Goal: Ask a question

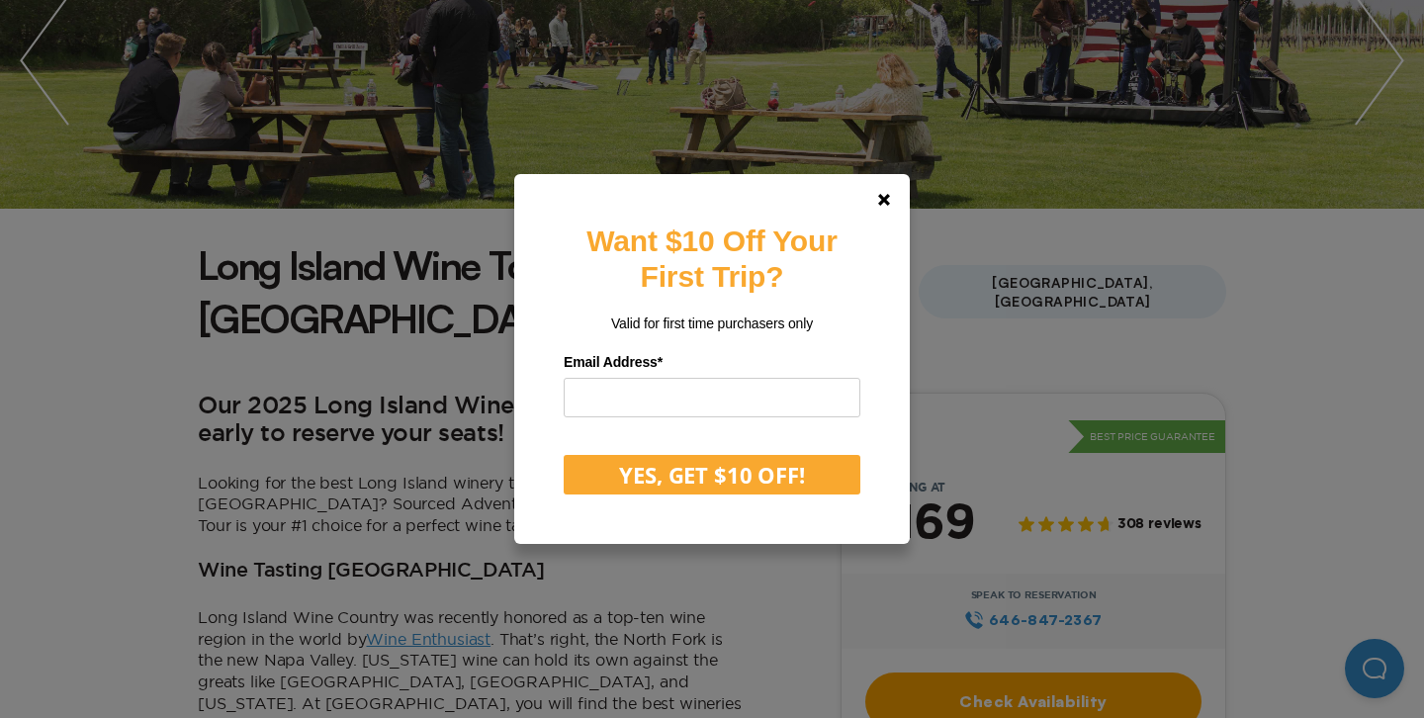
scroll to position [402, 0]
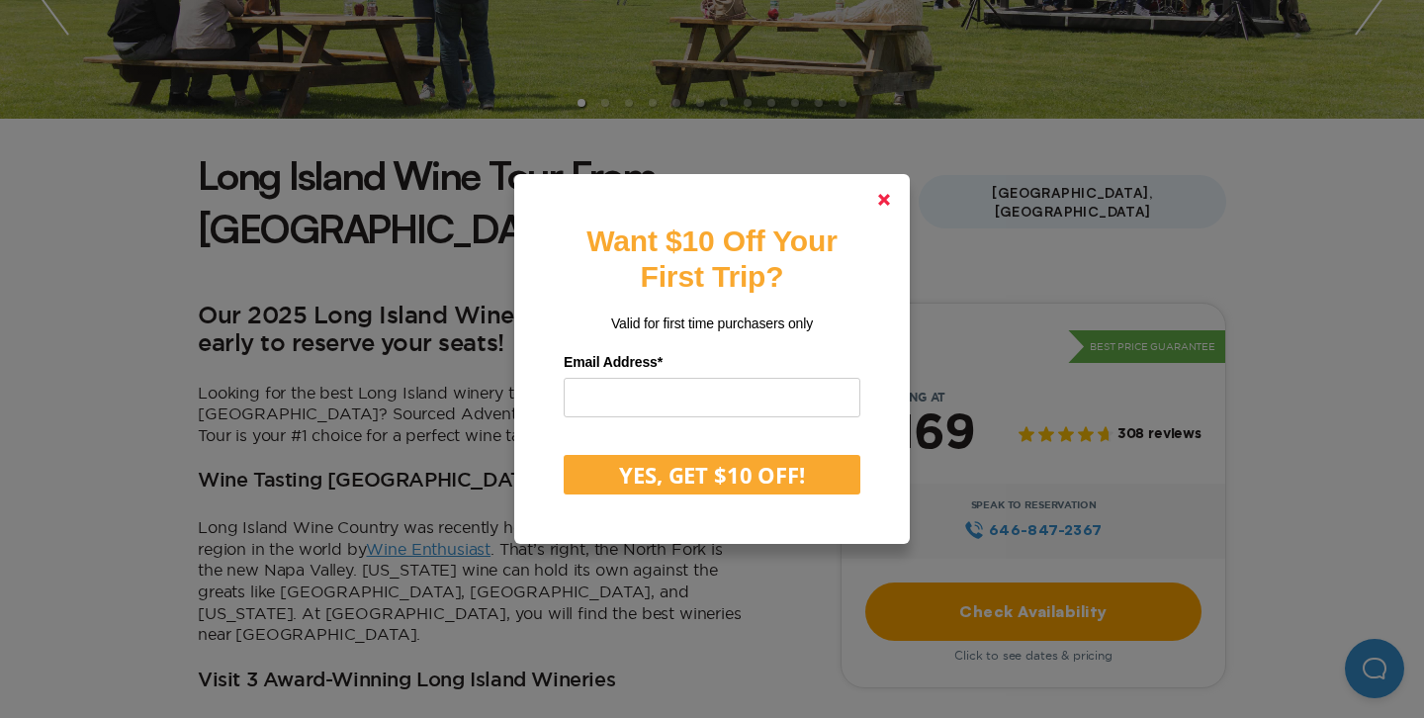
click at [887, 199] on icon at bounding box center [884, 200] width 12 height 12
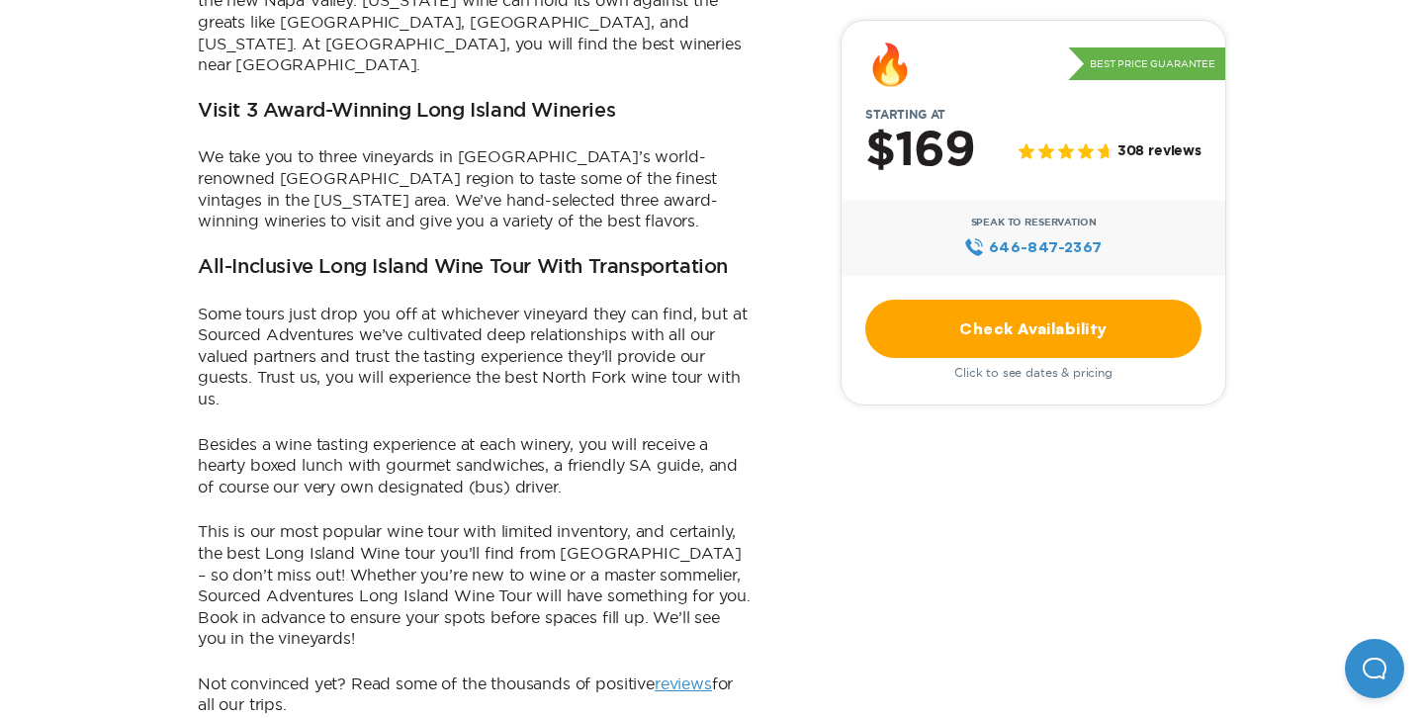
scroll to position [973, 0]
click at [1001, 301] on link "Check Availability" at bounding box center [1033, 329] width 336 height 58
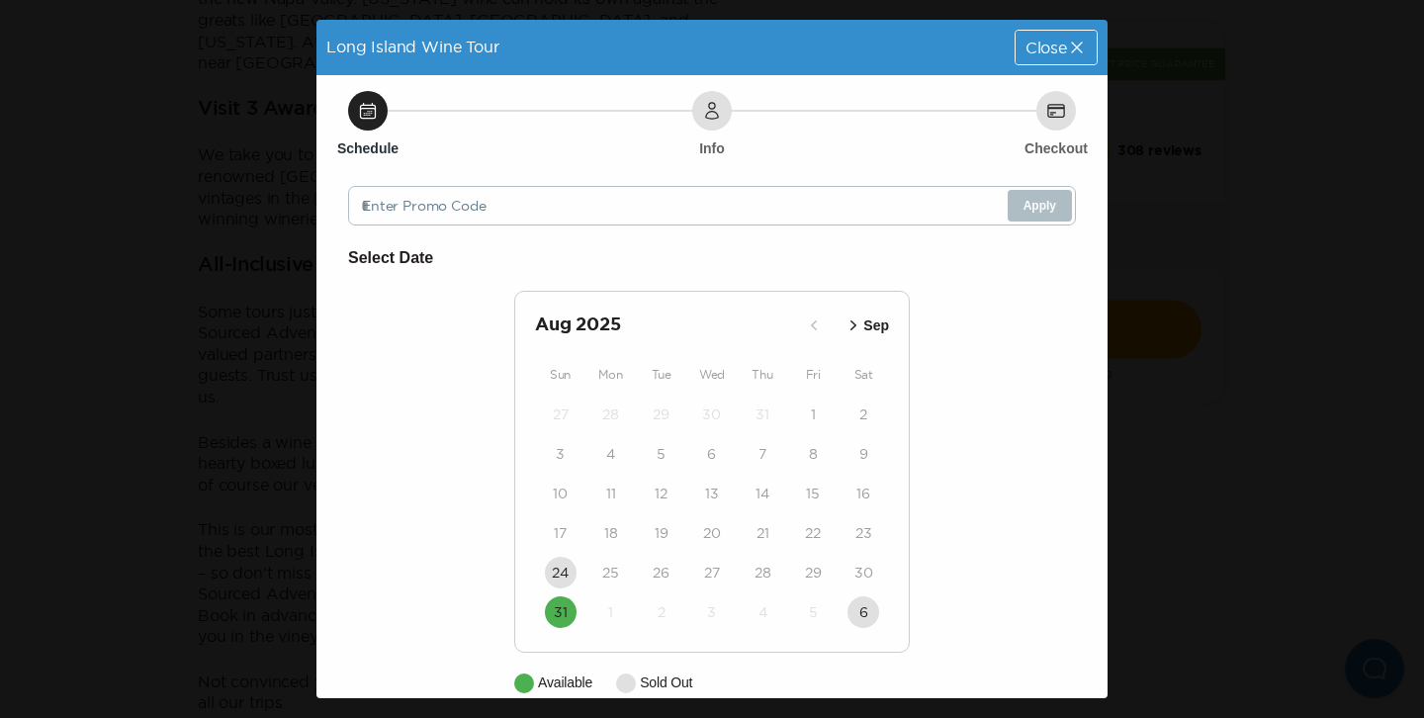
click at [1061, 51] on span "Close" at bounding box center [1047, 48] width 42 height 16
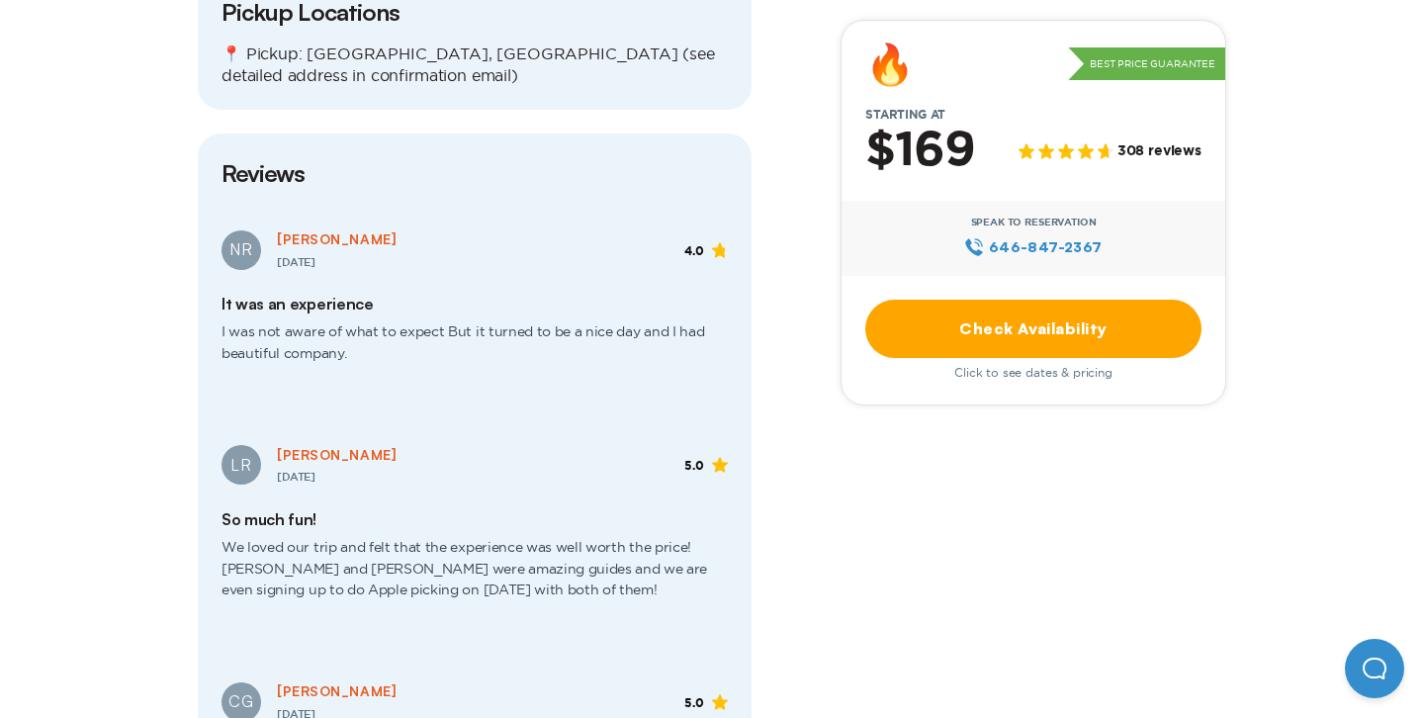
scroll to position [2478, 0]
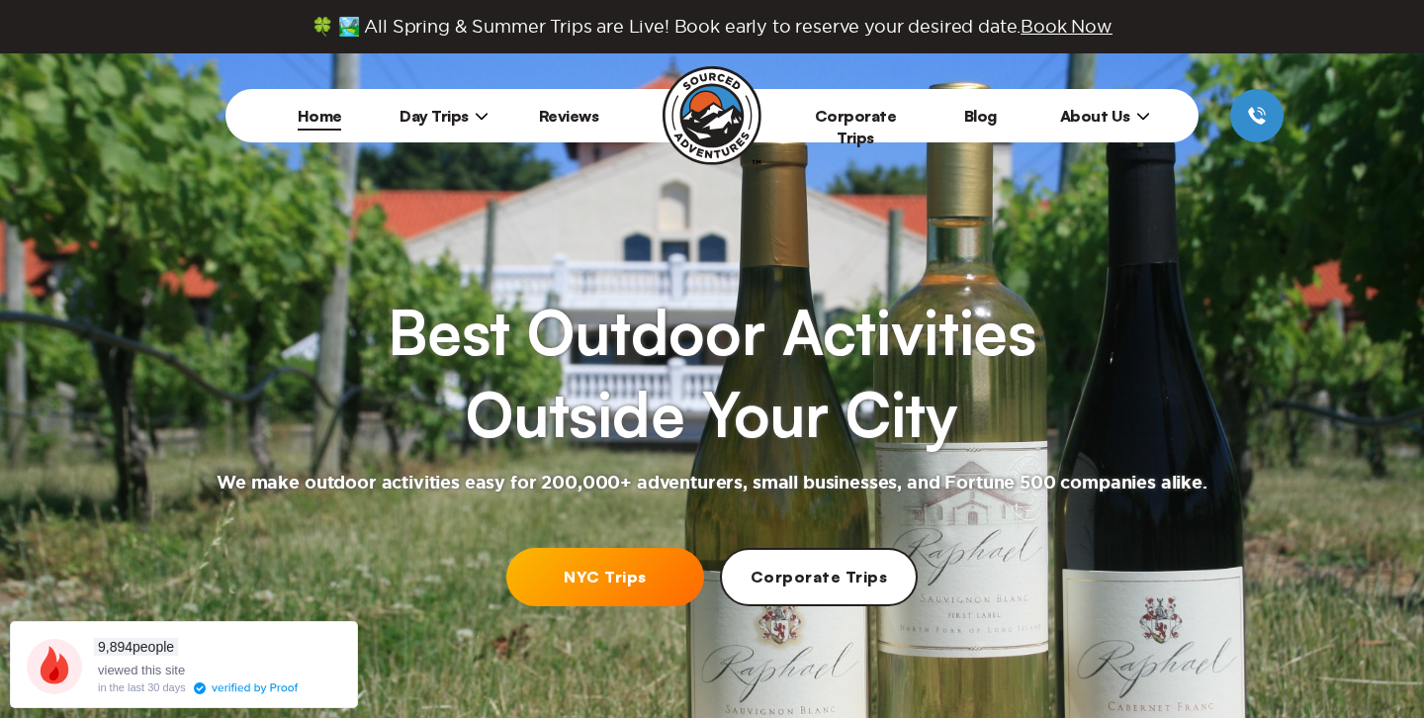
click at [470, 113] on span "Day Trips" at bounding box center [444, 116] width 89 height 20
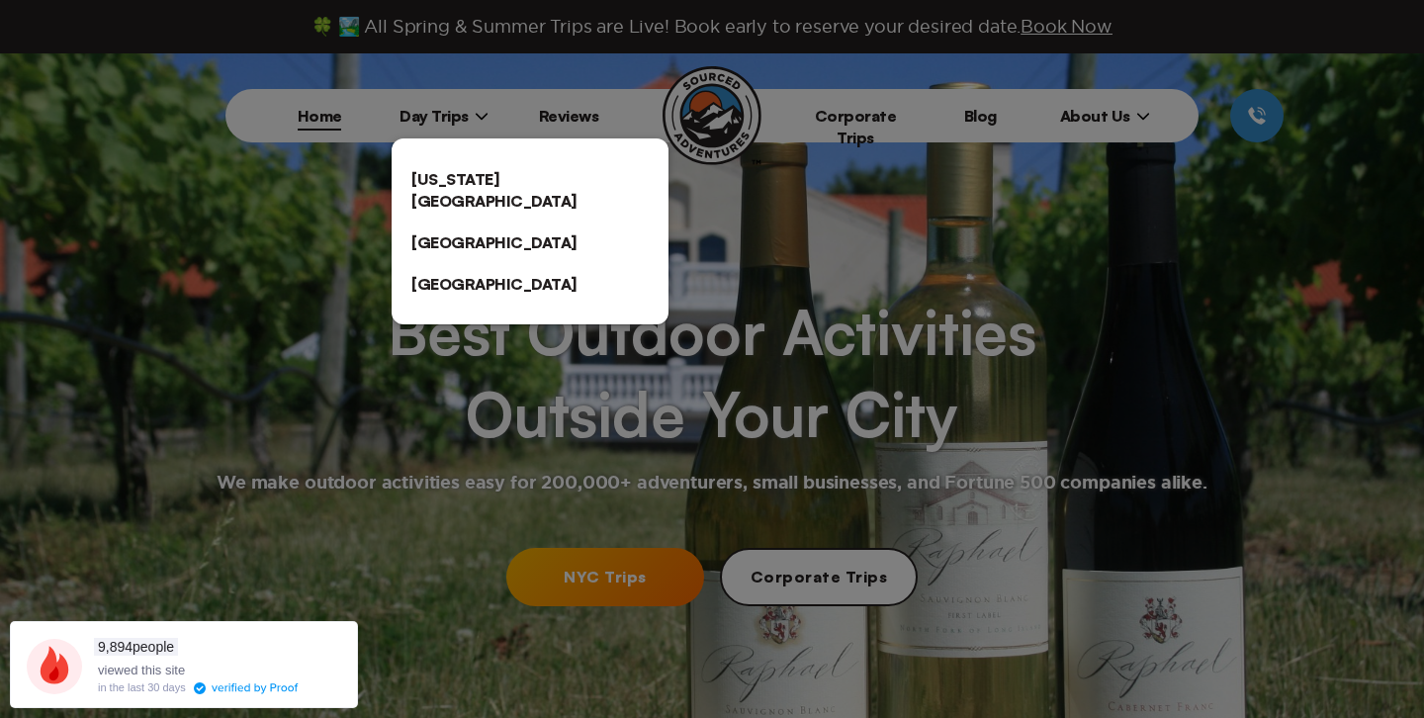
click at [462, 173] on link "[US_STATE][GEOGRAPHIC_DATA]" at bounding box center [530, 189] width 277 height 63
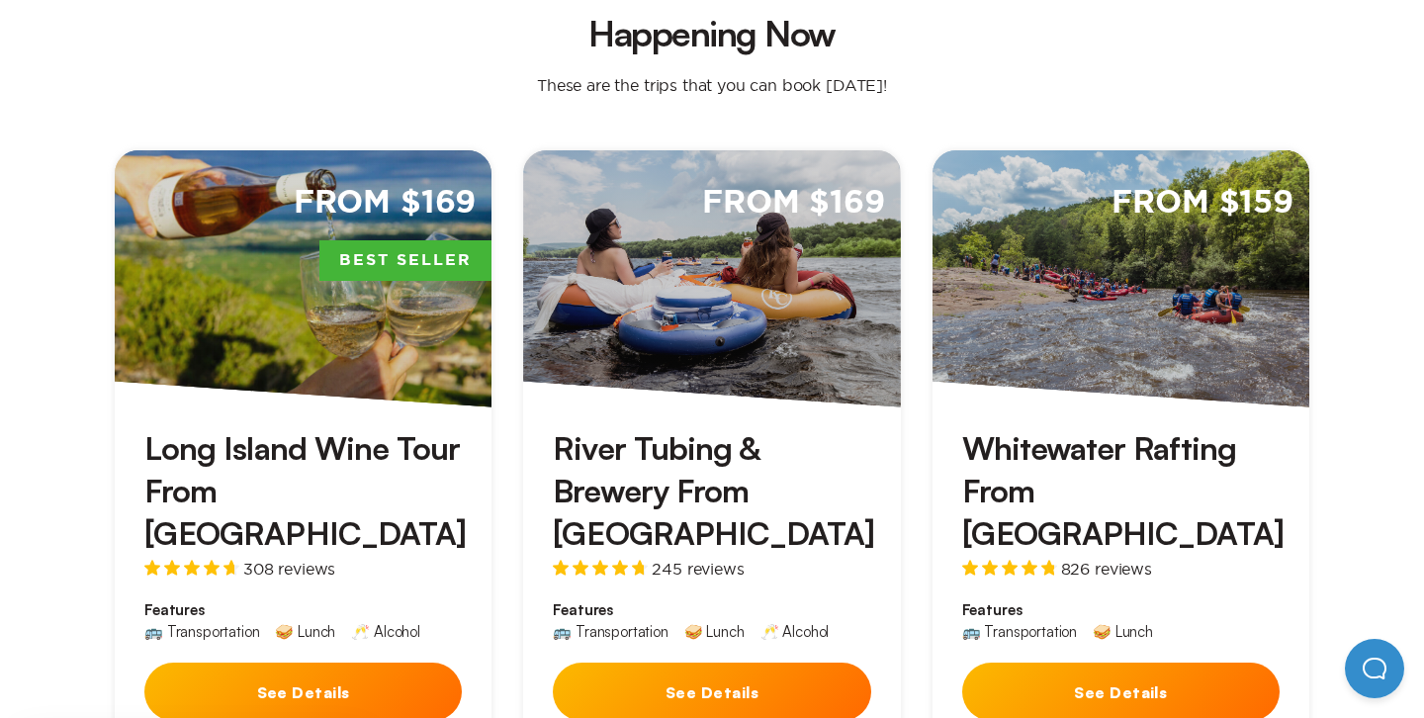
scroll to position [739, 0]
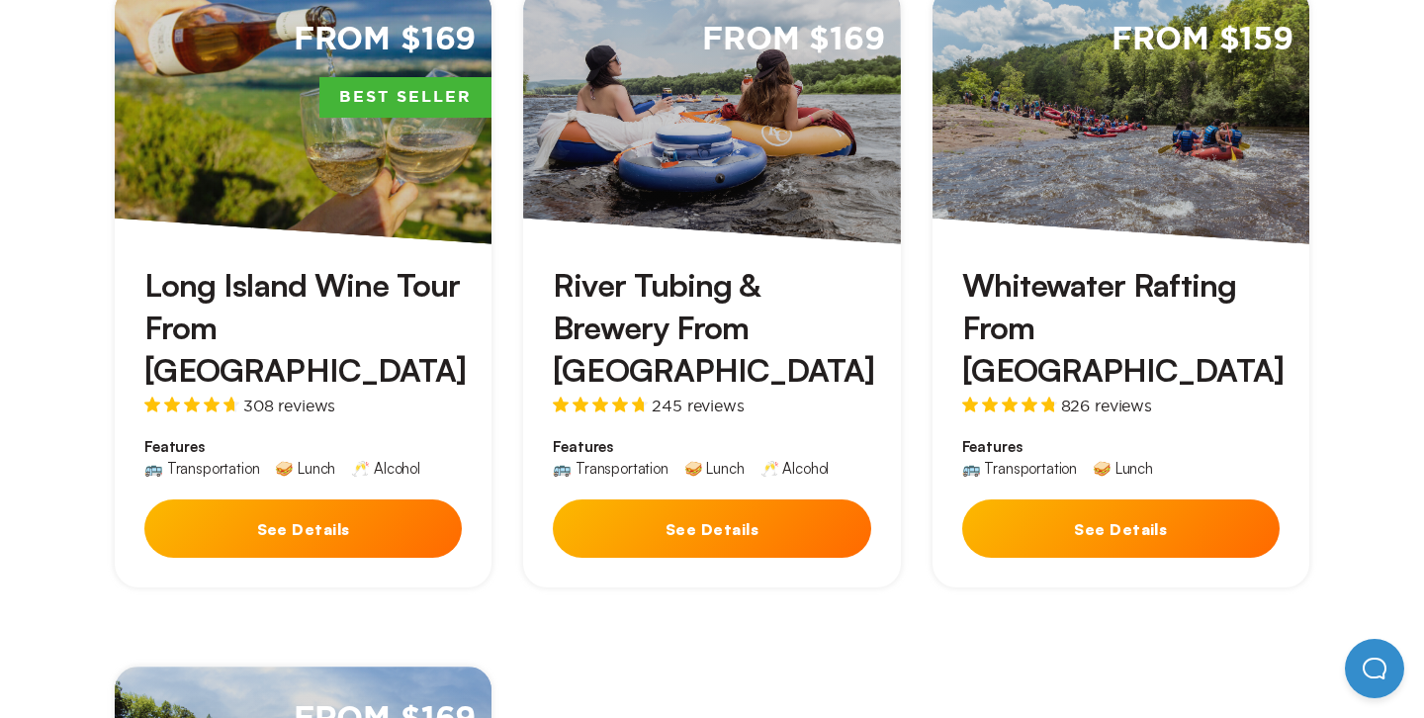
click at [384, 278] on h3 "Long Island Wine Tour From [GEOGRAPHIC_DATA]" at bounding box center [302, 328] width 317 height 129
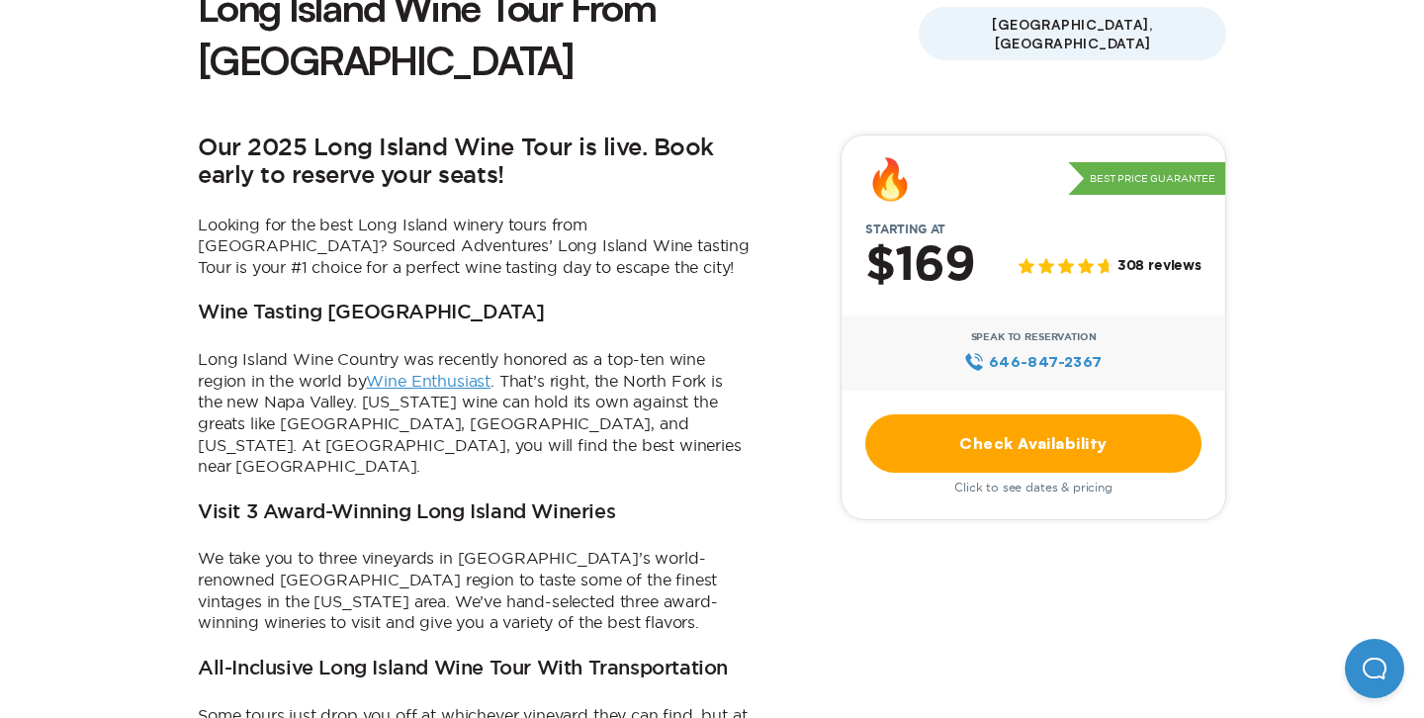
scroll to position [573, 0]
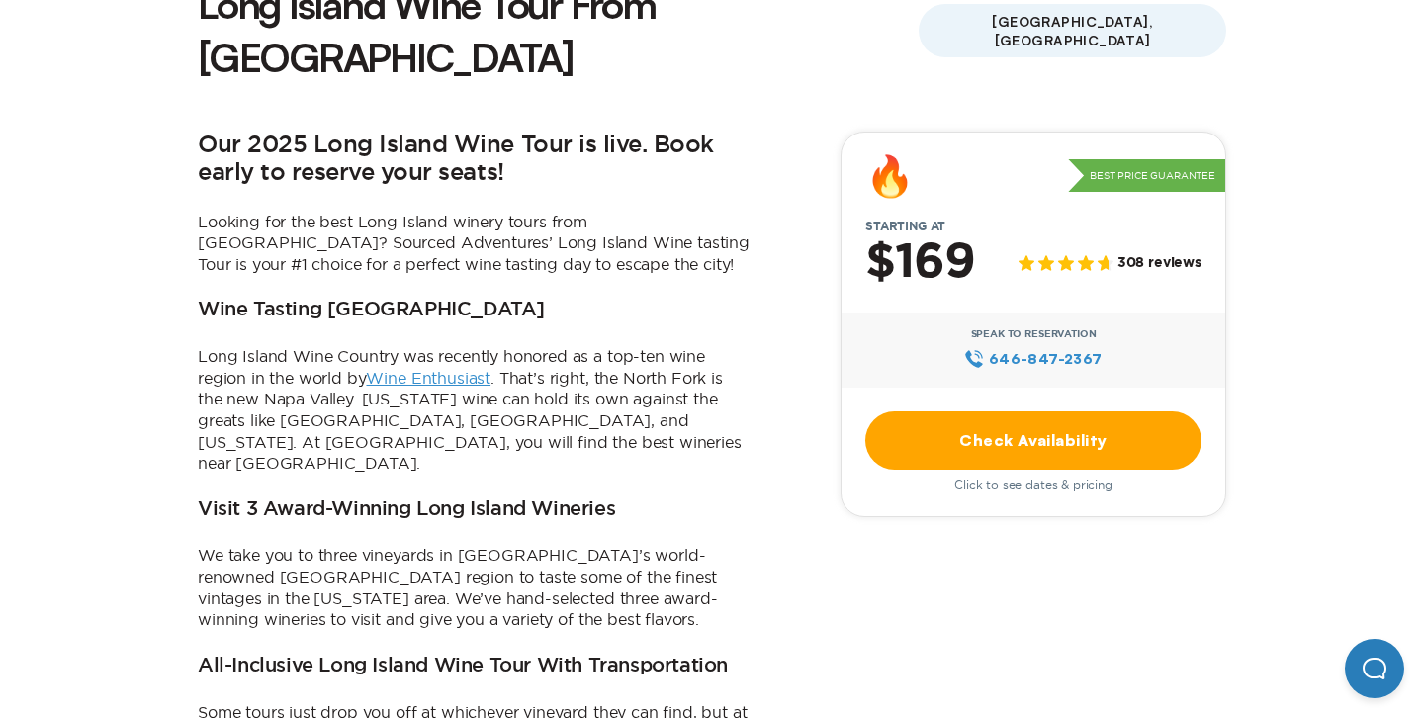
click at [1391, 673] on button "Open Beacon popover" at bounding box center [1374, 668] width 59 height 59
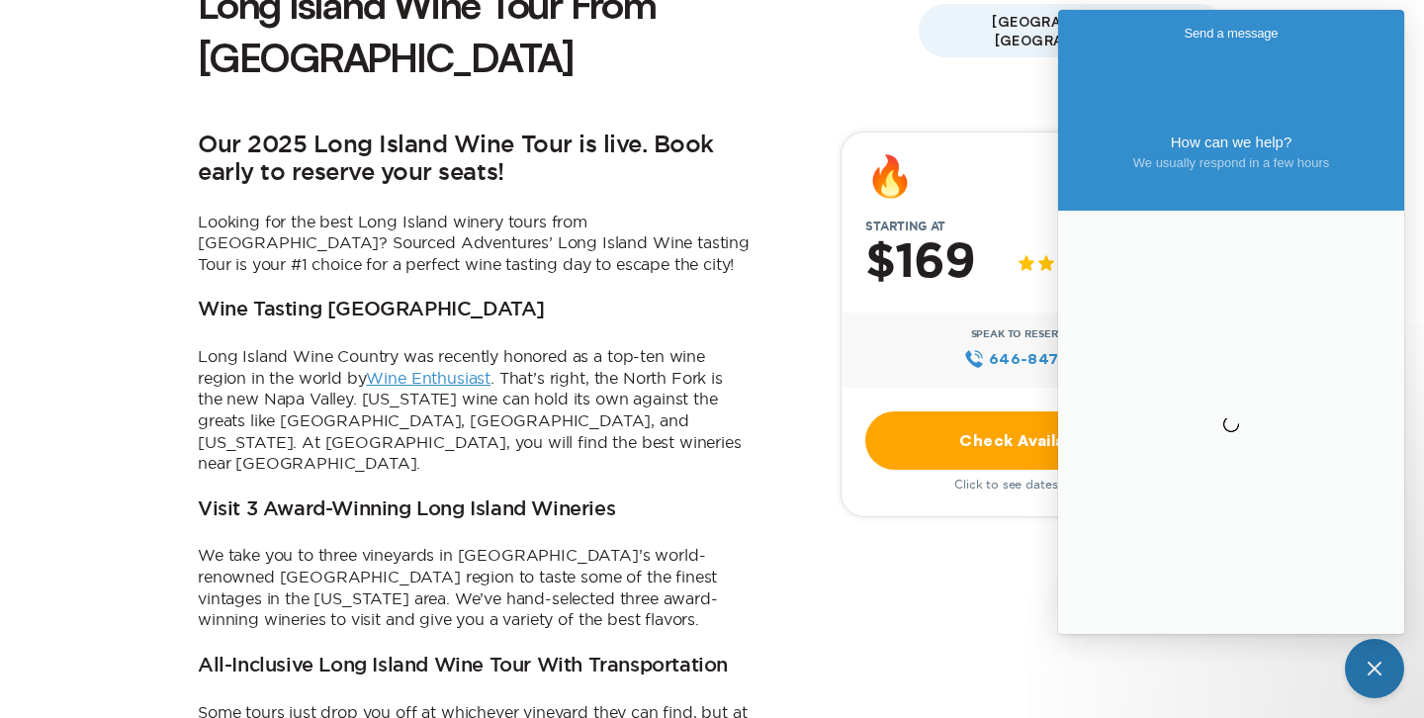
scroll to position [0, 0]
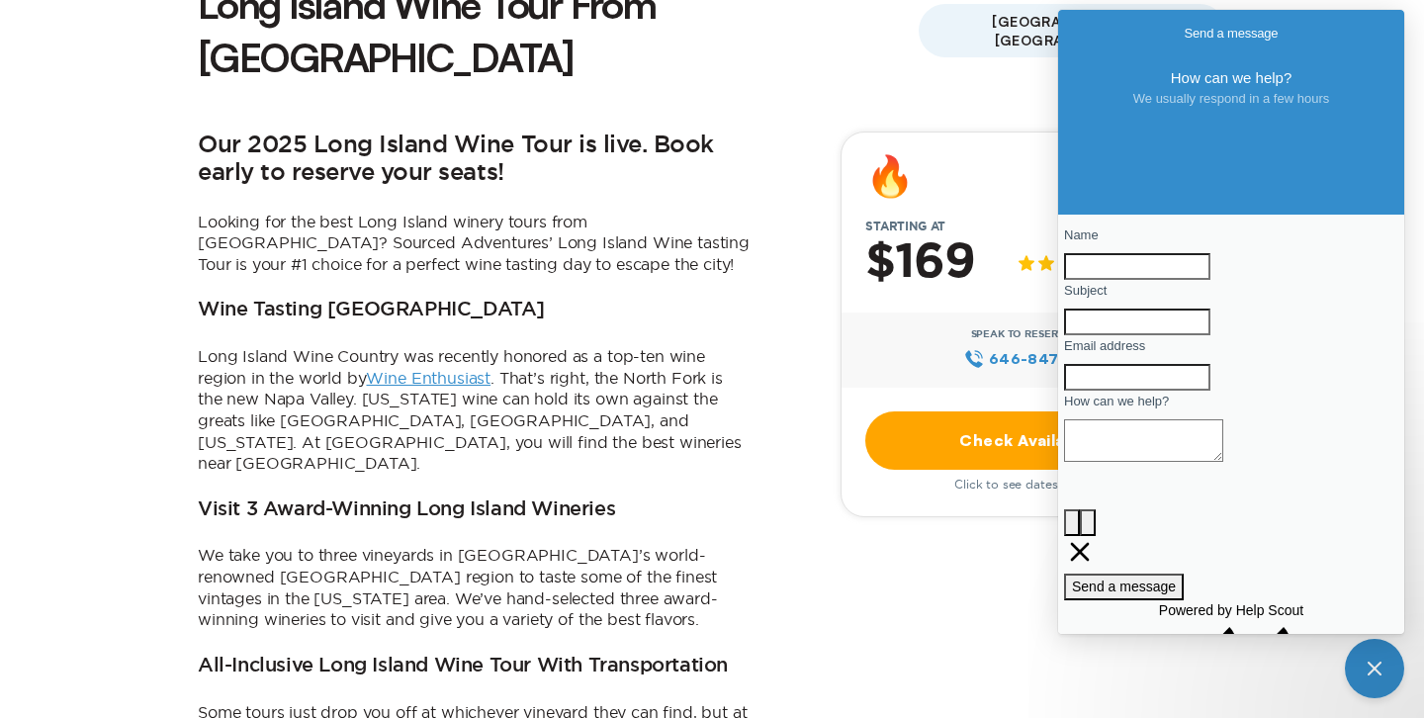
click at [1208, 280] on input "Name" at bounding box center [1137, 266] width 146 height 27
type input "**********"
click at [1156, 335] on input "Subject" at bounding box center [1137, 322] width 146 height 27
type input "**********"
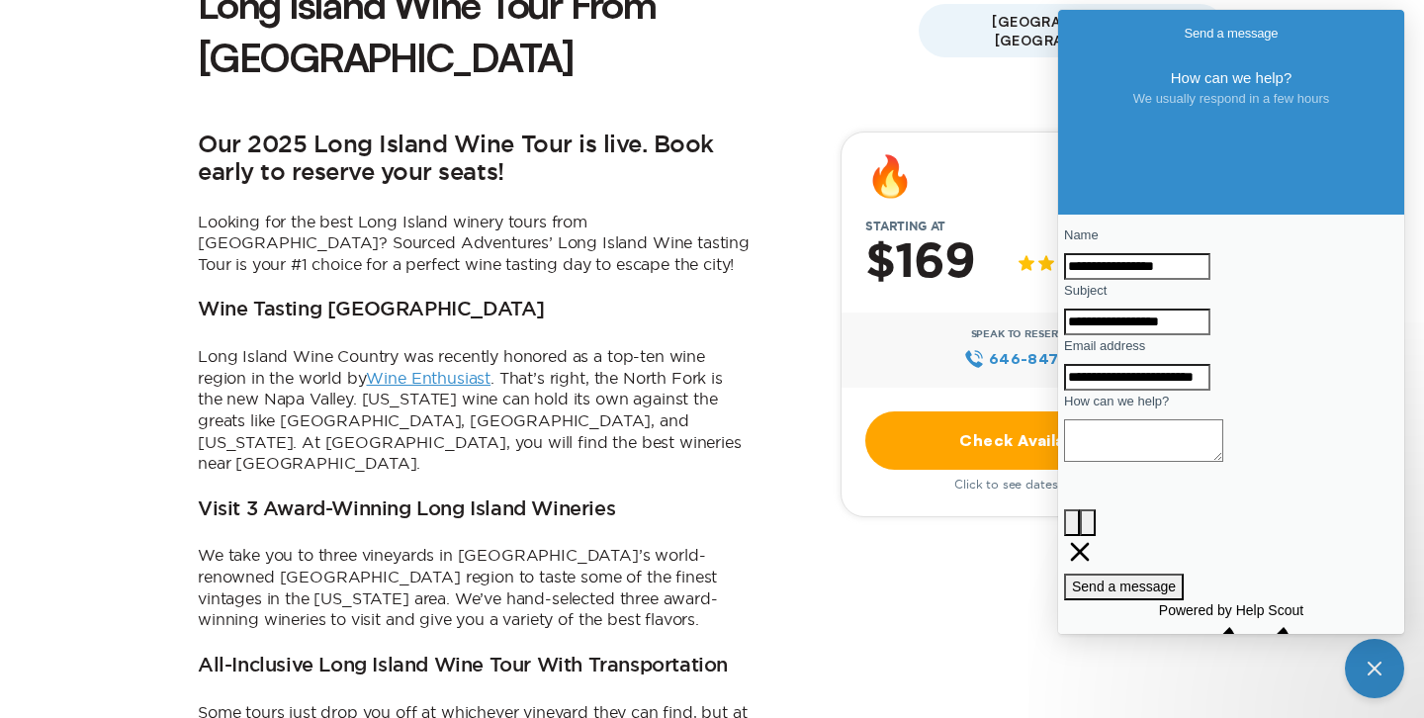
click at [1179, 462] on textarea "How can we help?" at bounding box center [1143, 440] width 159 height 43
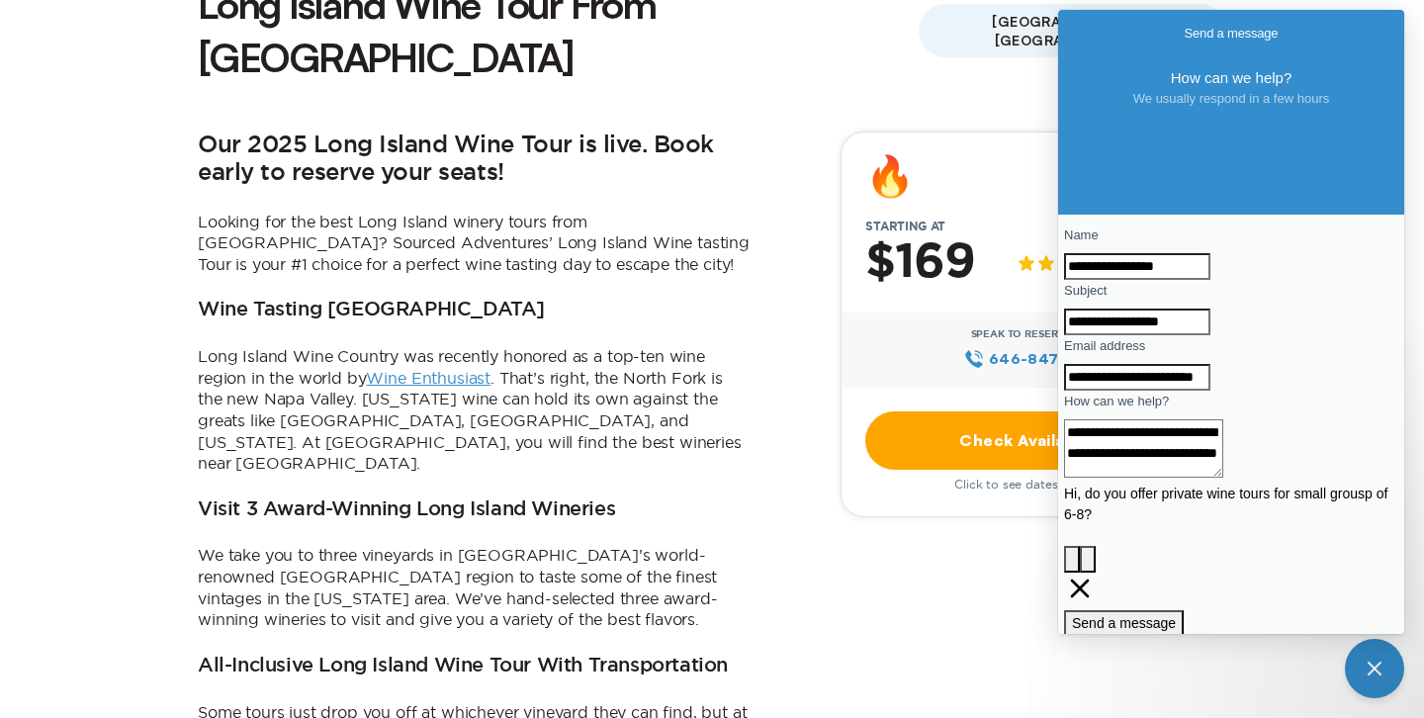
type textarea "**********"
click at [1176, 618] on span "Send a message" at bounding box center [1124, 623] width 104 height 16
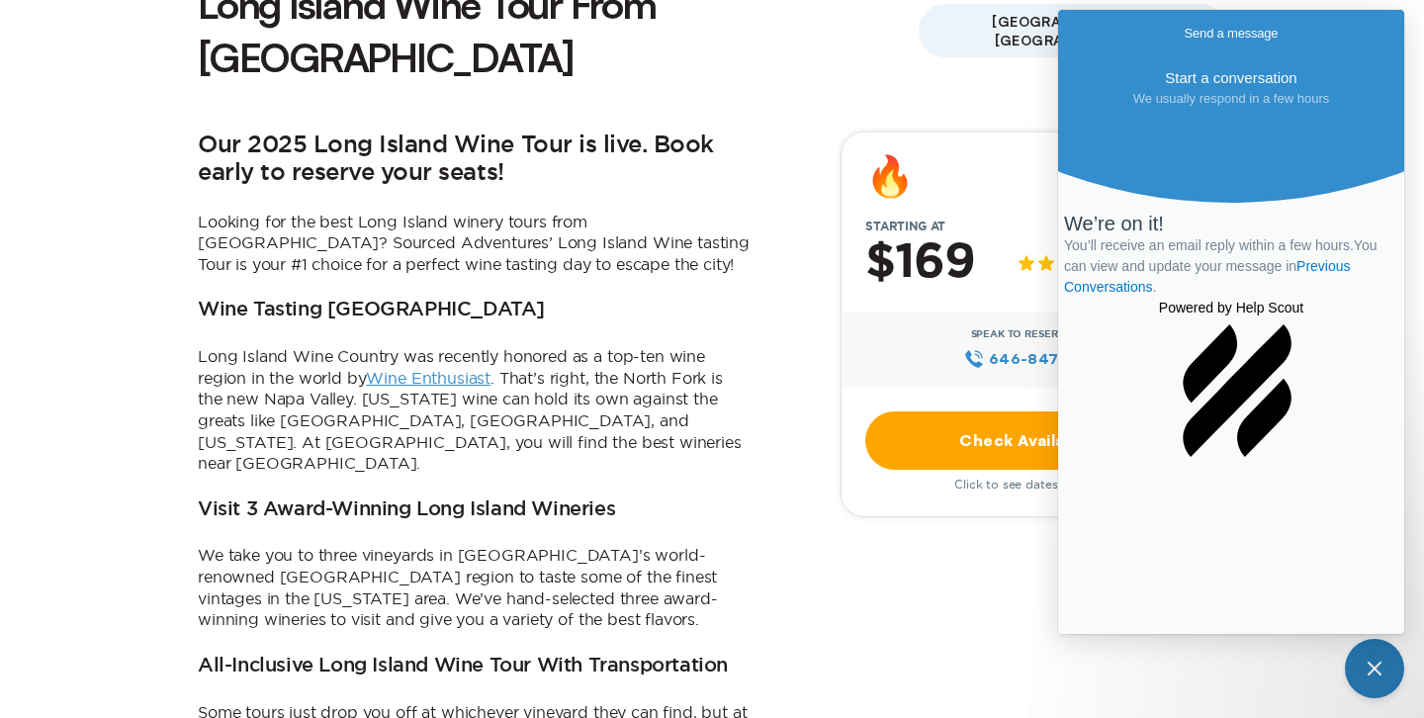
click at [1378, 671] on button "Close Beacon popover" at bounding box center [1374, 668] width 59 height 59
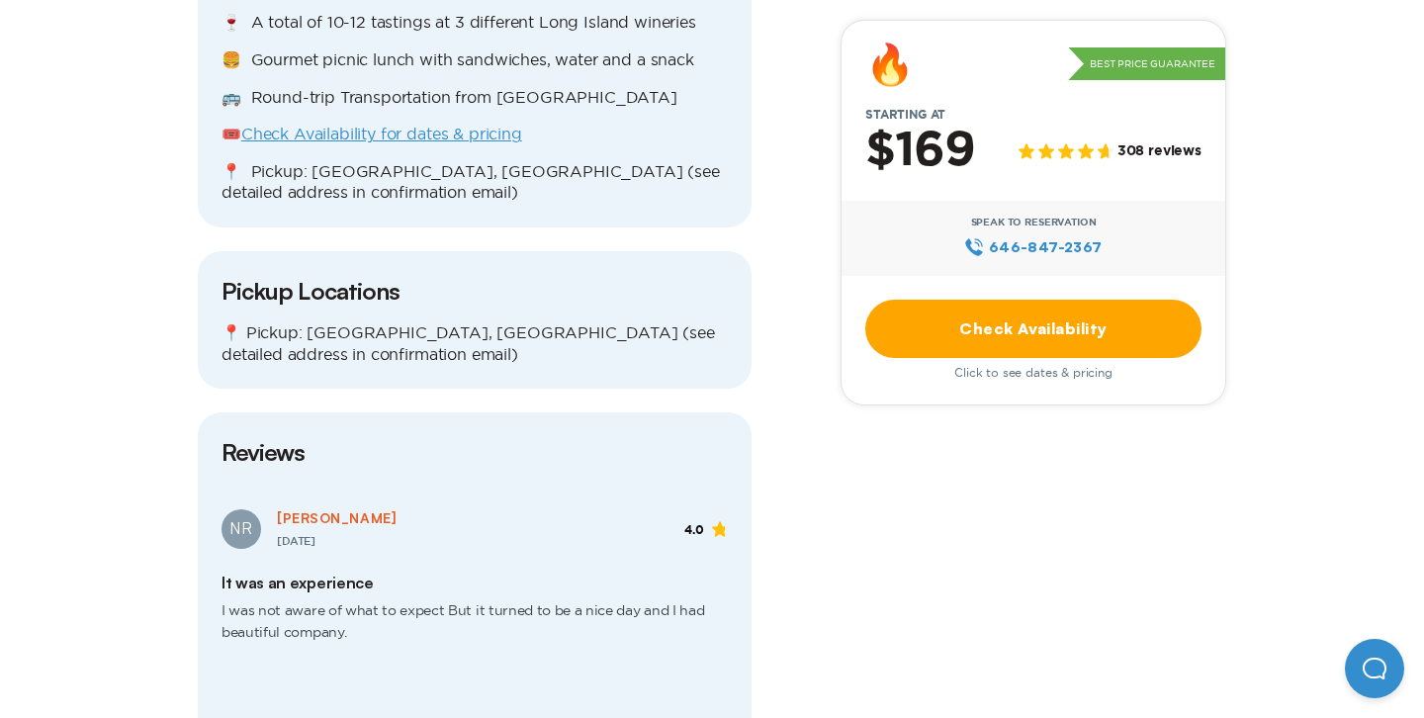
scroll to position [2234, 0]
